Goal: Task Accomplishment & Management: Manage account settings

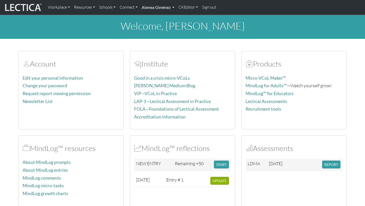
click at [165, 10] on link "Atenea Giménez" at bounding box center [158, 7] width 37 height 11
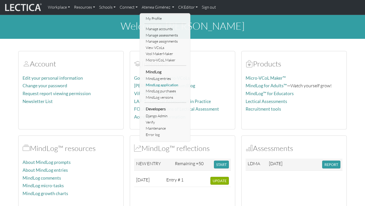
click at [164, 87] on link "MindLog application" at bounding box center [165, 85] width 42 height 6
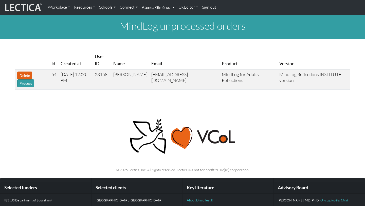
click at [164, 9] on link "Atenea Giménez" at bounding box center [158, 7] width 37 height 11
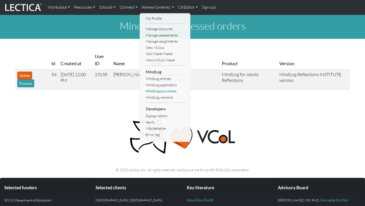
click at [162, 91] on link "MindLog purchases" at bounding box center [165, 91] width 42 height 6
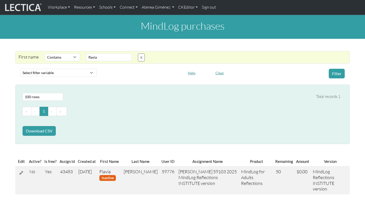
select select "icontains"
select select "100"
click at [103, 58] on input "flavia" at bounding box center [109, 57] width 46 height 8
type input "f"
type input "Flavia"
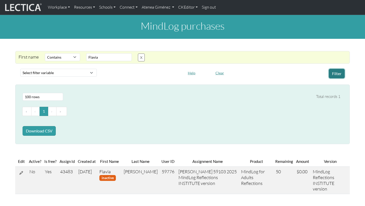
click at [340, 71] on button "Filter" at bounding box center [337, 74] width 16 height 10
click at [21, 173] on icon at bounding box center [22, 172] width 4 height 4
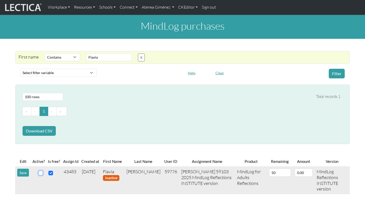
click at [40, 174] on input "checkbox" at bounding box center [41, 172] width 5 height 5
checkbox input "true"
click at [23, 173] on button "Save" at bounding box center [23, 172] width 12 height 8
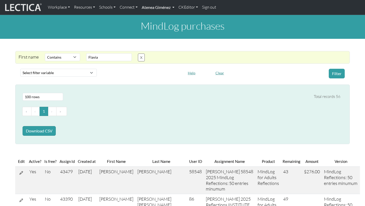
click at [168, 3] on link "Atenea Giménez" at bounding box center [158, 7] width 37 height 11
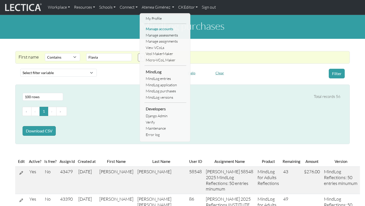
click at [163, 30] on link "Manage accounts" at bounding box center [165, 29] width 42 height 6
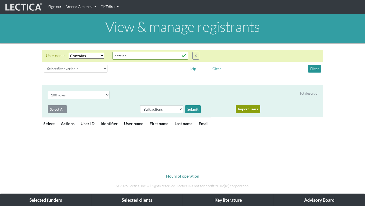
select select "icontains"
select select "100"
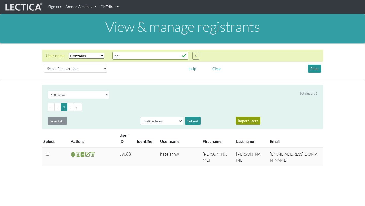
type input "h"
type input "flavia"
click at [313, 70] on button "Filter" at bounding box center [314, 69] width 13 height 8
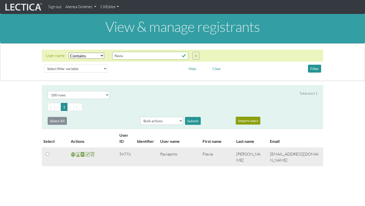
click at [79, 155] on span at bounding box center [77, 154] width 5 height 6
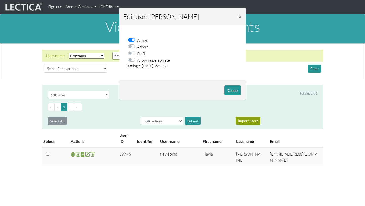
click at [137, 59] on label "Allow impersonate" at bounding box center [153, 59] width 33 height 7
click at [133, 59] on input "Allow impersonate" at bounding box center [133, 58] width 4 height 5
checkbox input "true"
click at [233, 90] on button "Close" at bounding box center [232, 90] width 16 height 10
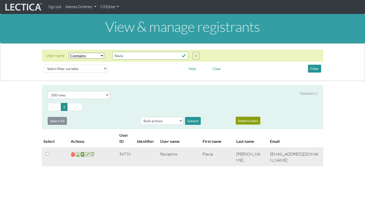
click at [73, 155] on span at bounding box center [73, 154] width 5 height 6
